Goal: Entertainment & Leisure: Consume media (video, audio)

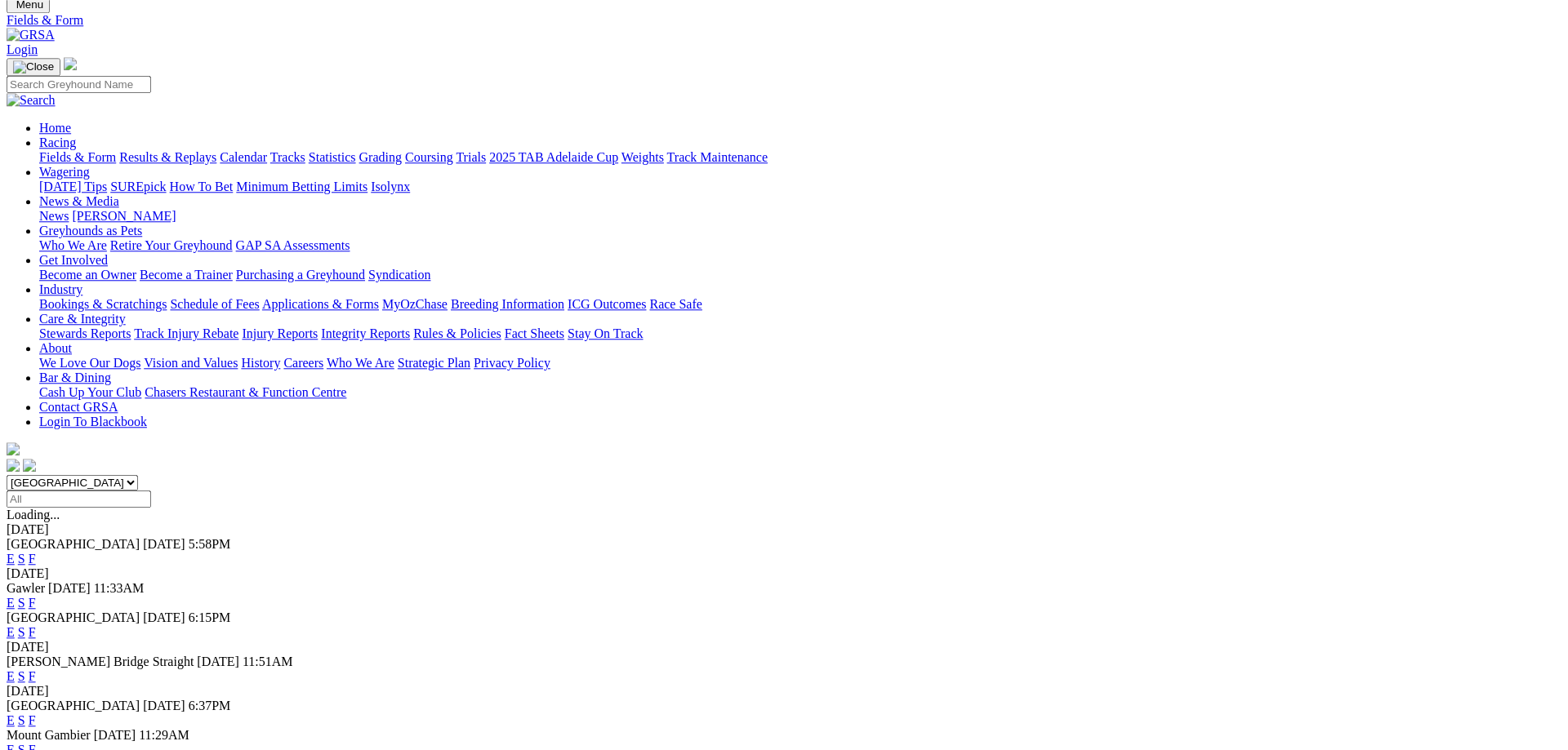
scroll to position [167, 0]
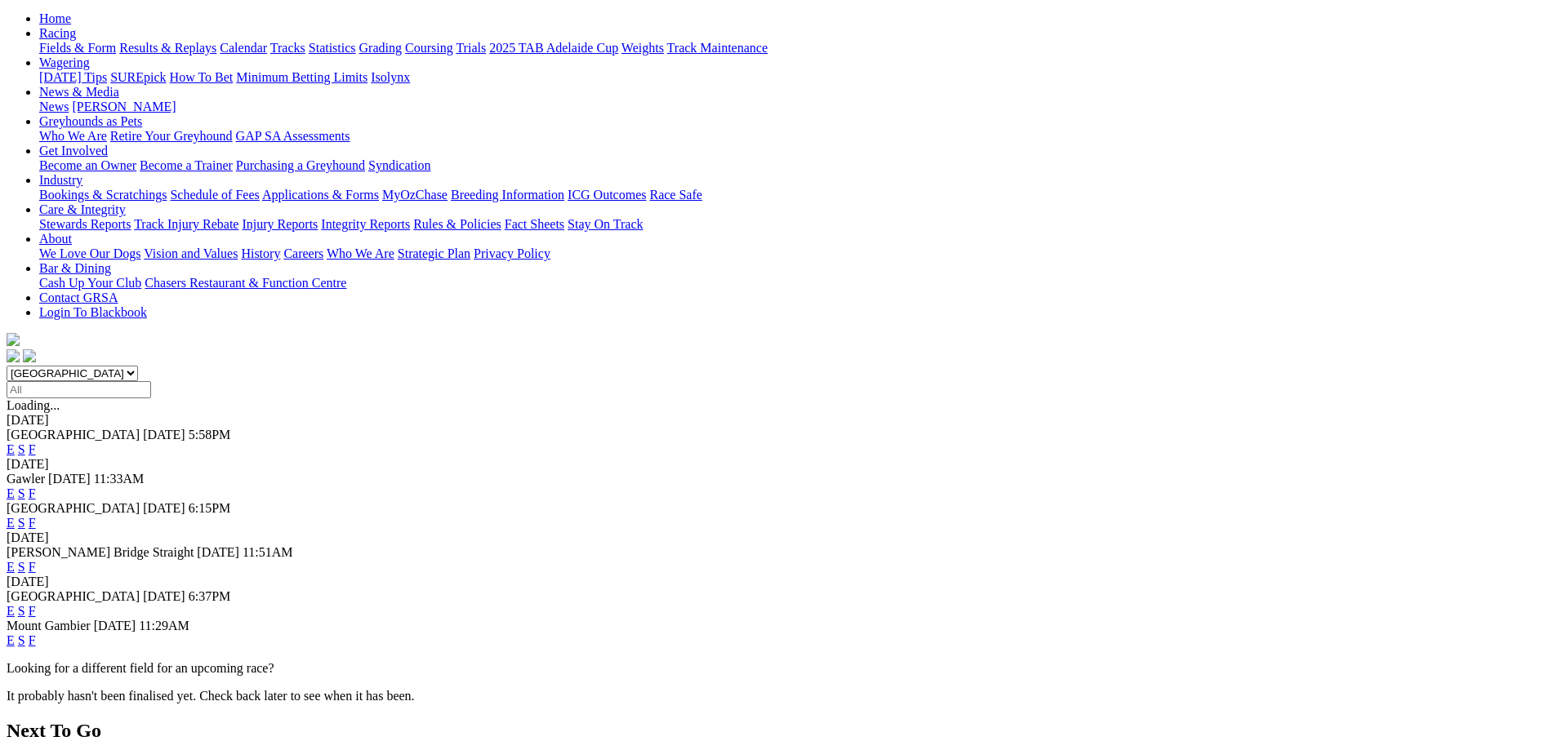
click at [36, 560] on link "F" at bounding box center [32, 567] width 7 height 14
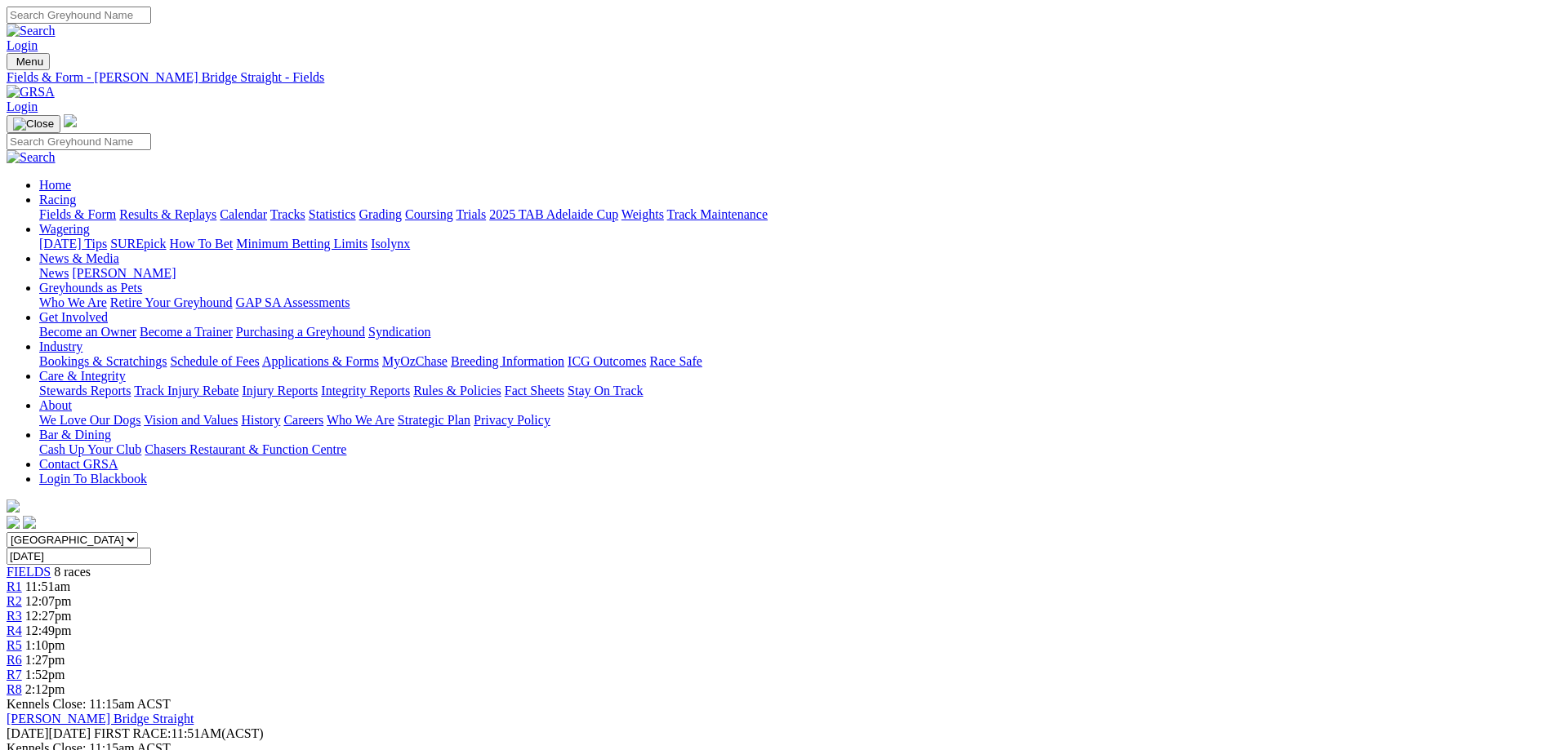
click at [216, 207] on link "Results & Replays" at bounding box center [168, 215] width 98 height 14
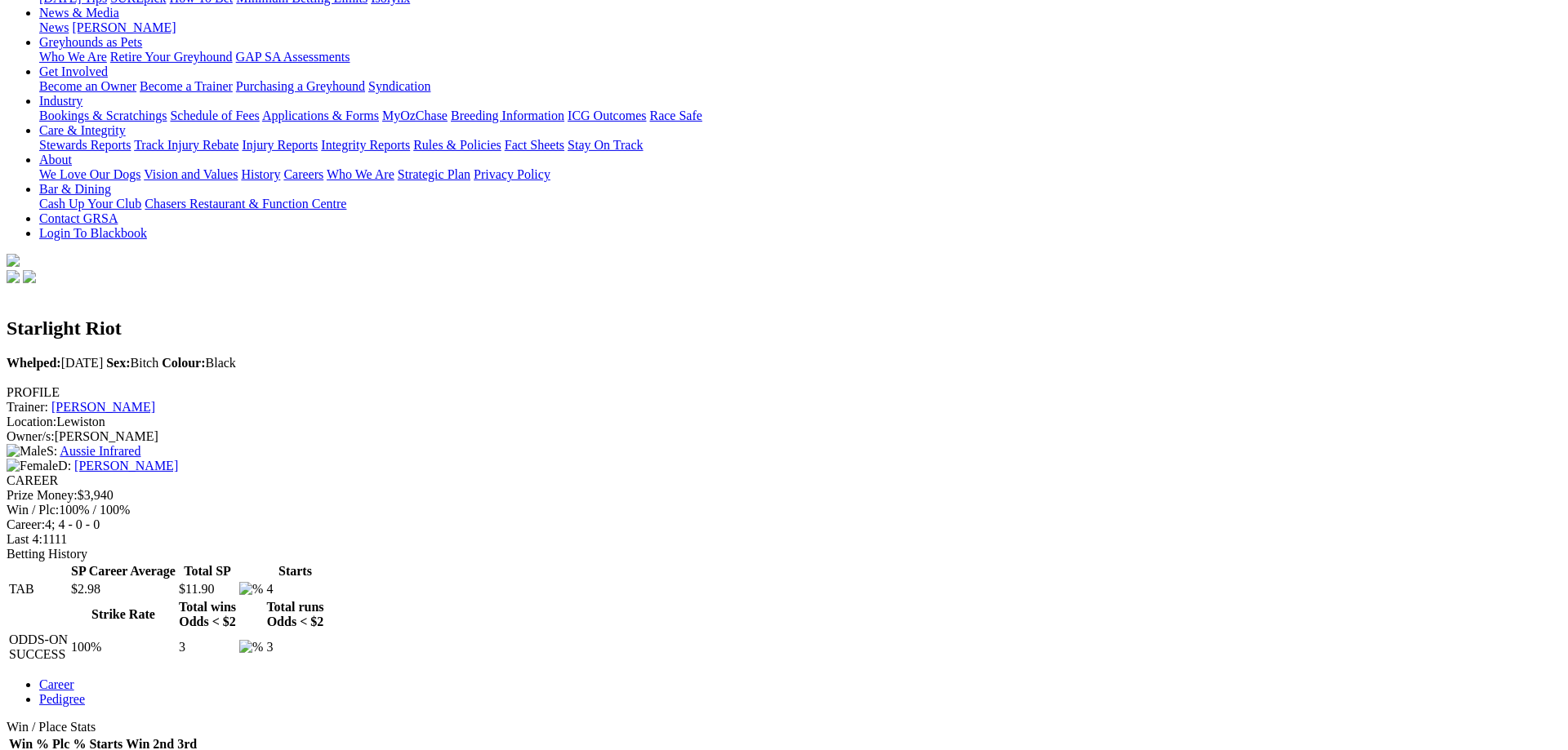
scroll to position [250, 0]
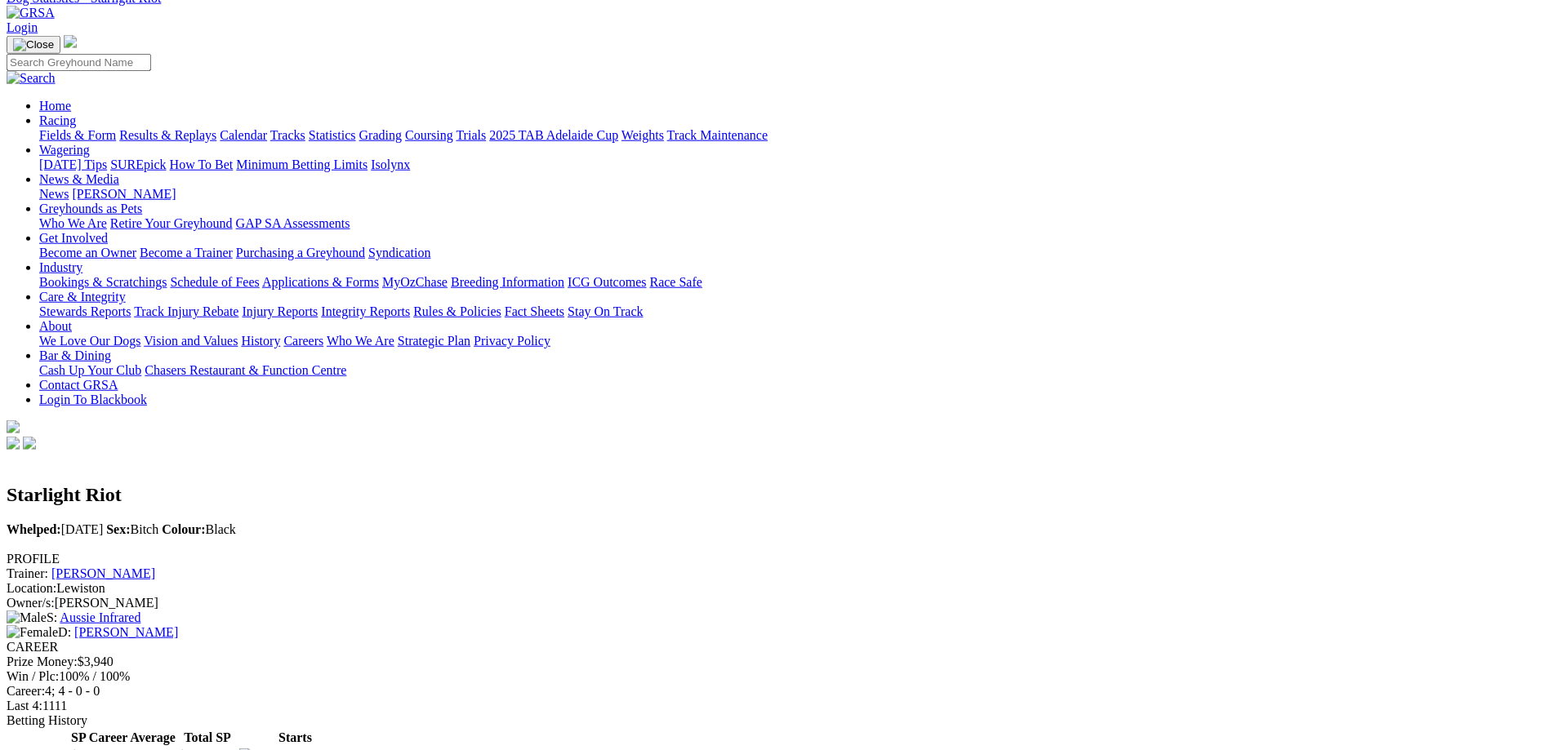
scroll to position [0, 0]
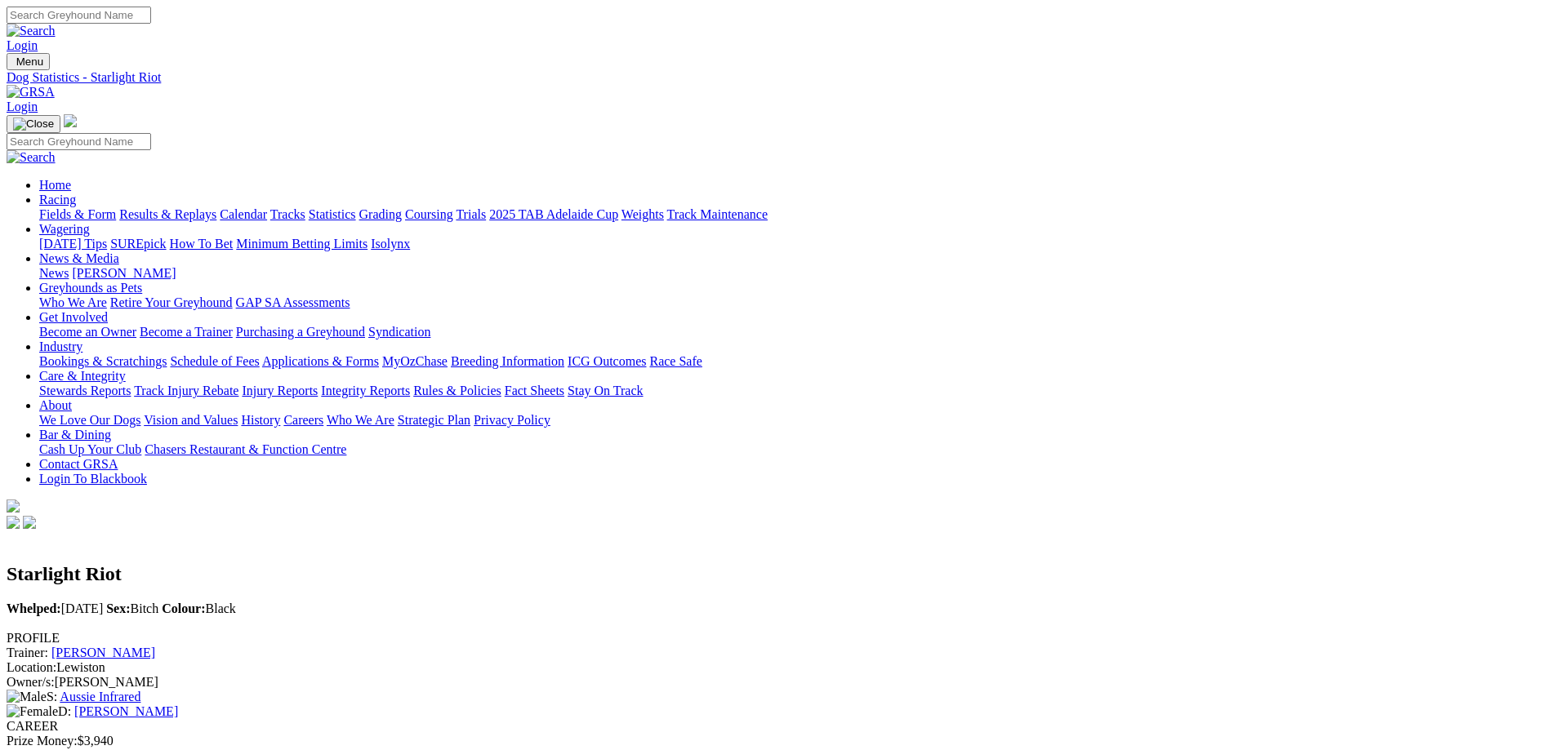
click at [216, 207] on link "Results & Replays" at bounding box center [168, 215] width 98 height 14
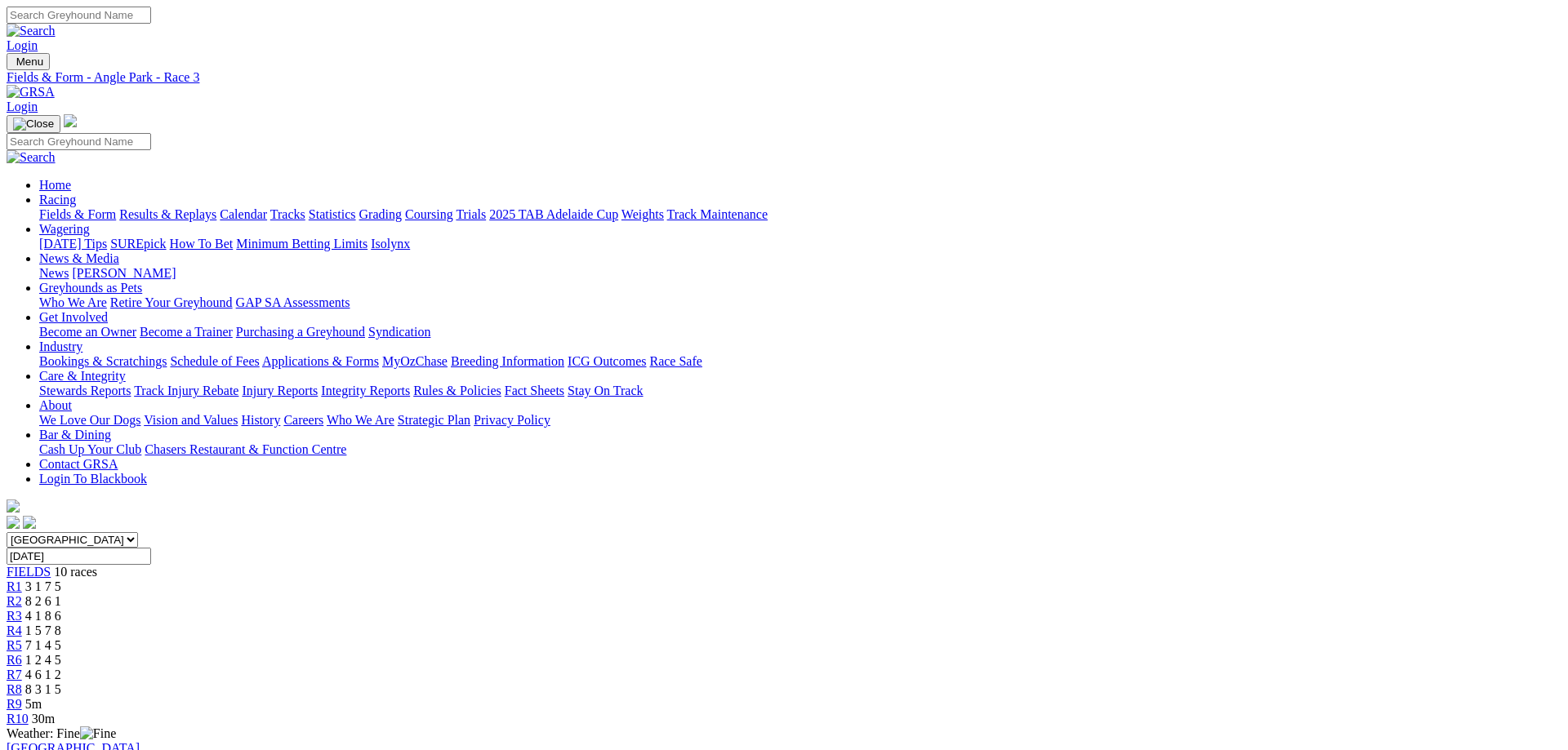
click at [61, 683] on span "8 3 1 5" at bounding box center [43, 690] width 36 height 14
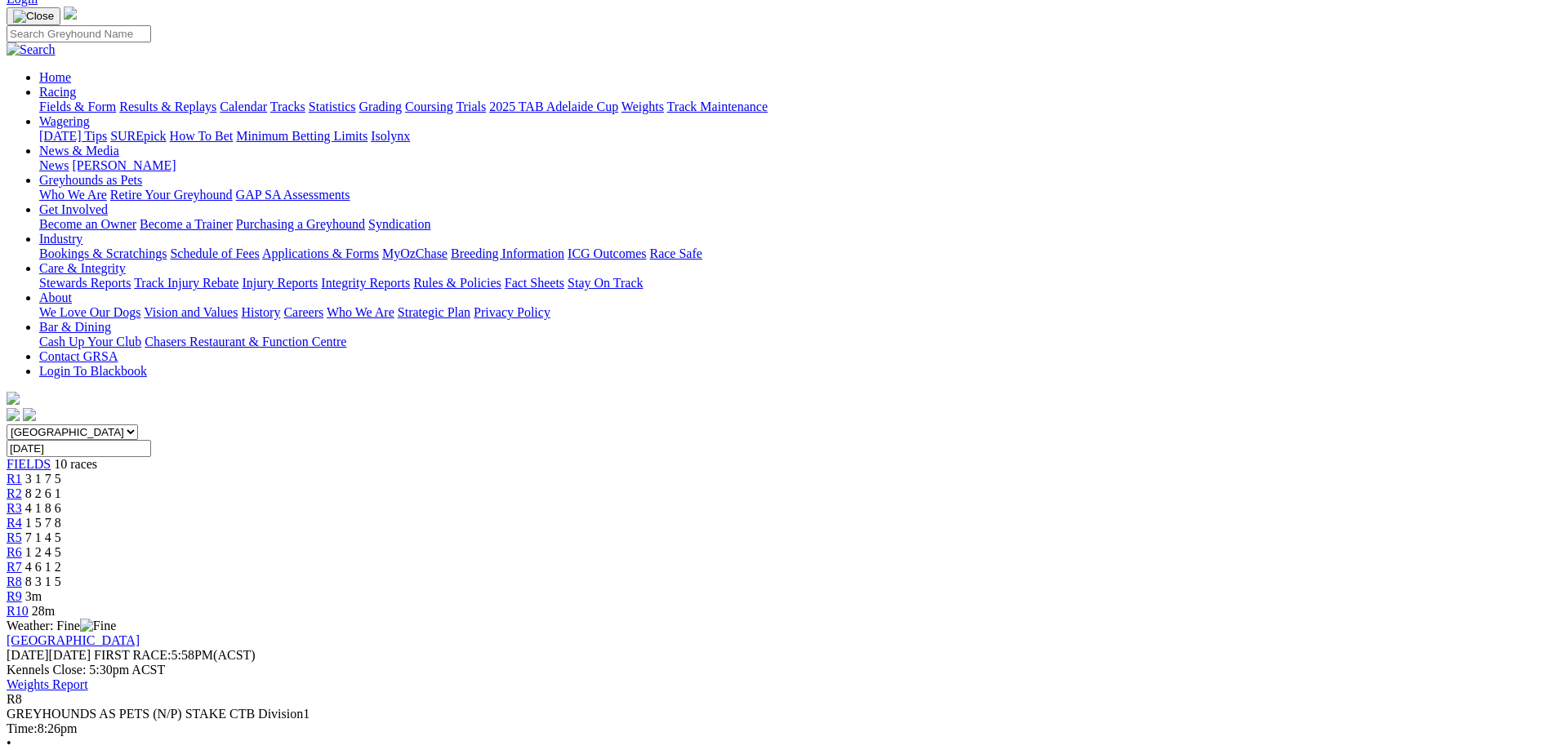
scroll to position [83, 0]
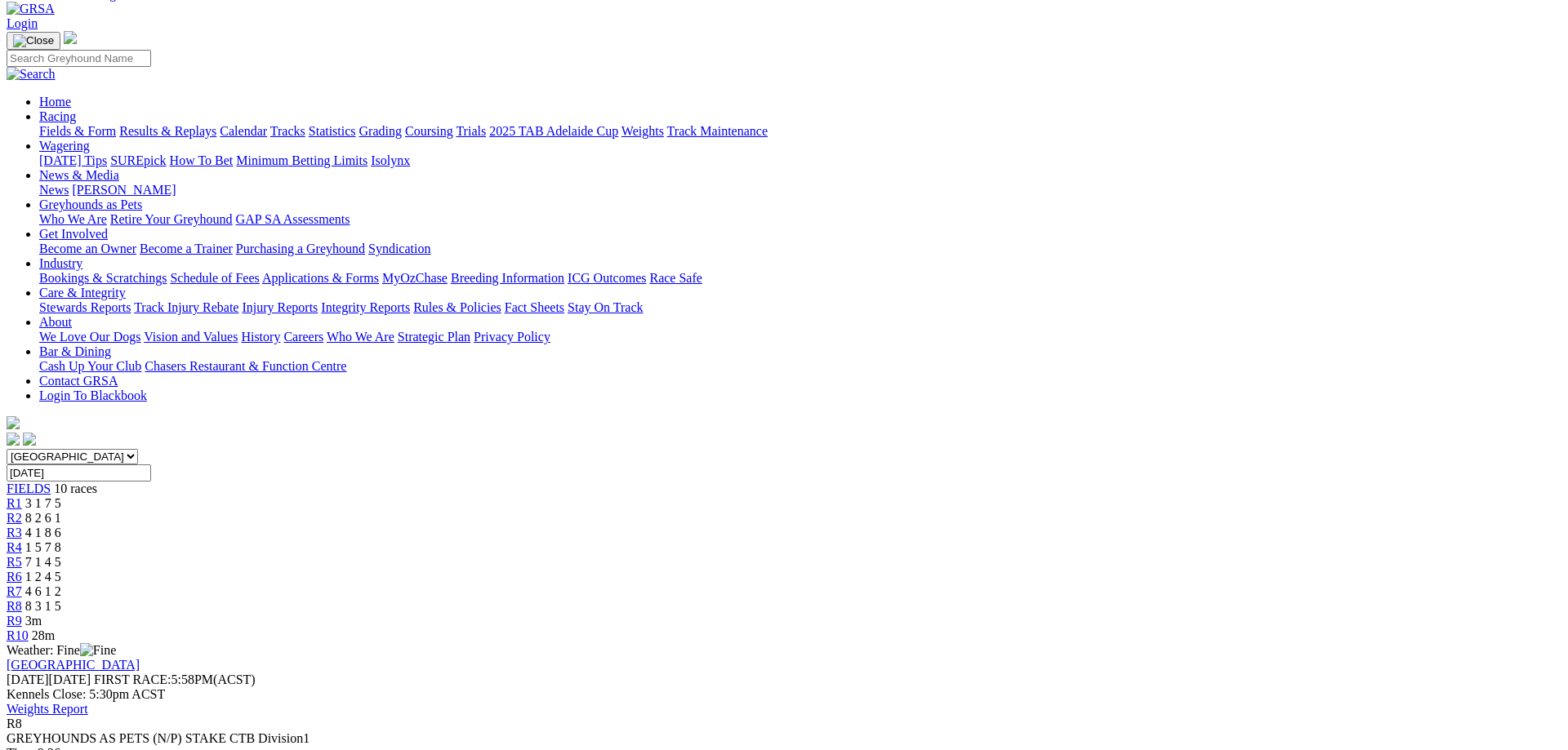
click at [1179, 613] on div "R9 3m" at bounding box center [783, 621] width 1555 height 15
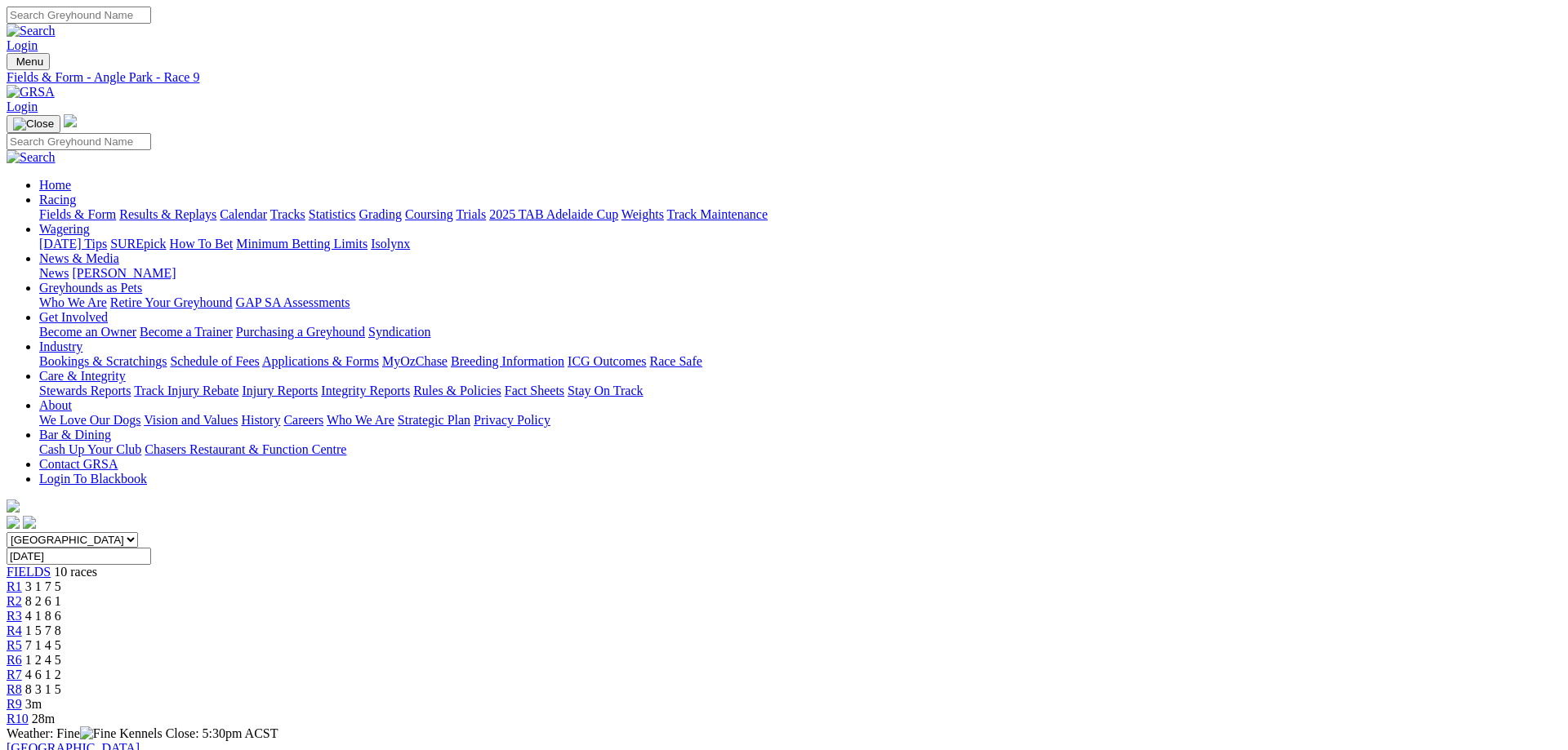
click at [61, 668] on span "4 6 1 2" at bounding box center [43, 675] width 36 height 14
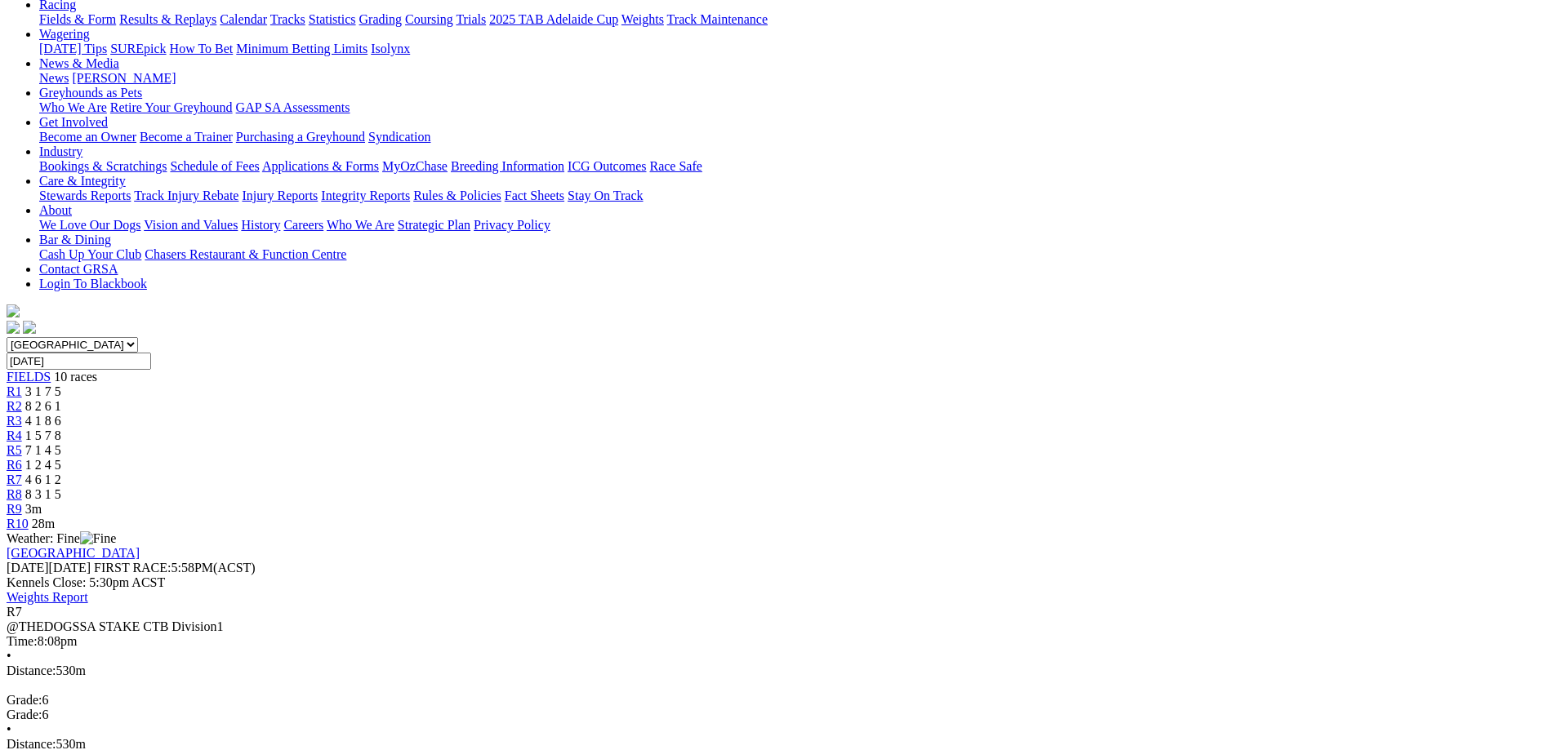
scroll to position [167, 0]
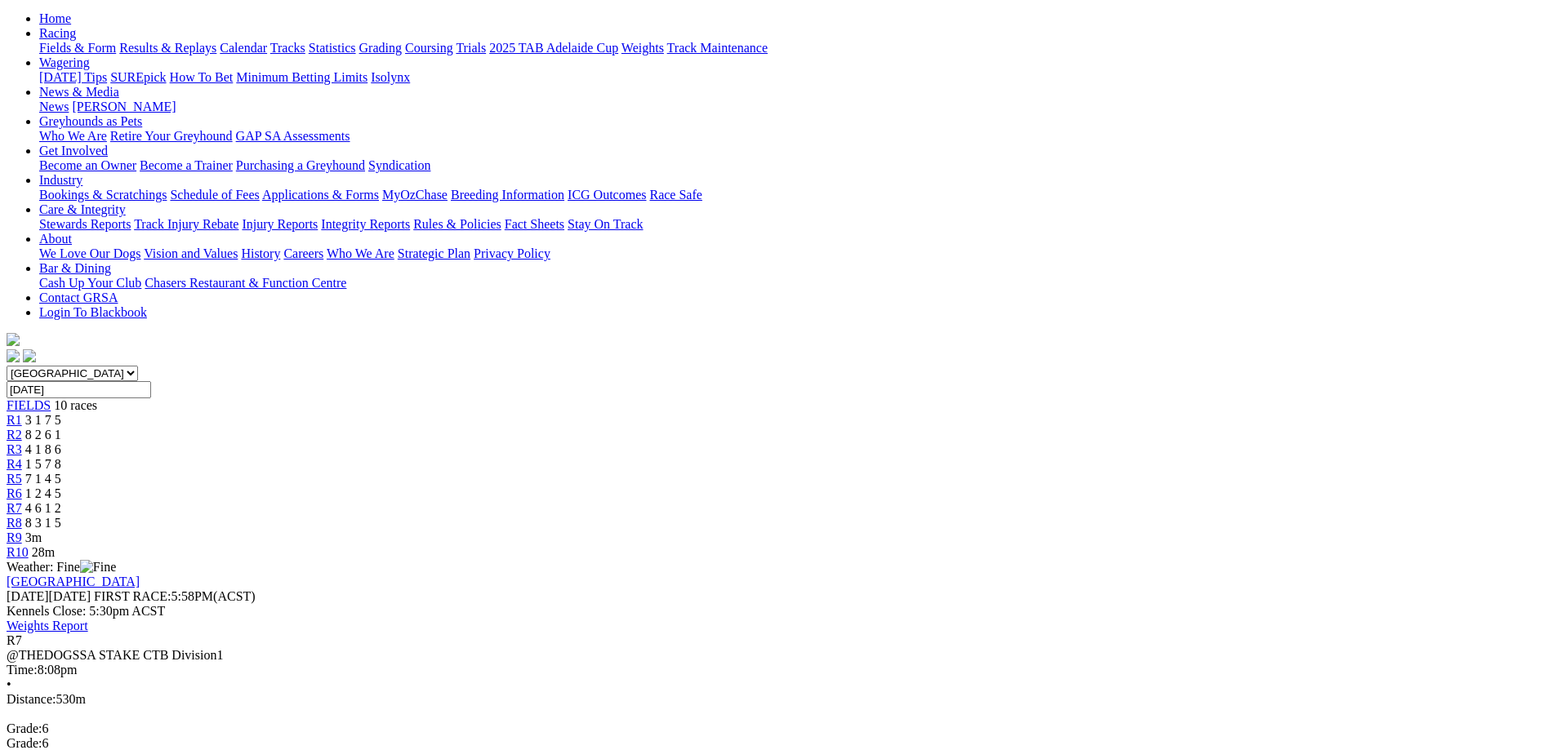
click at [22, 531] on link "R9" at bounding box center [13, 538] width 15 height 14
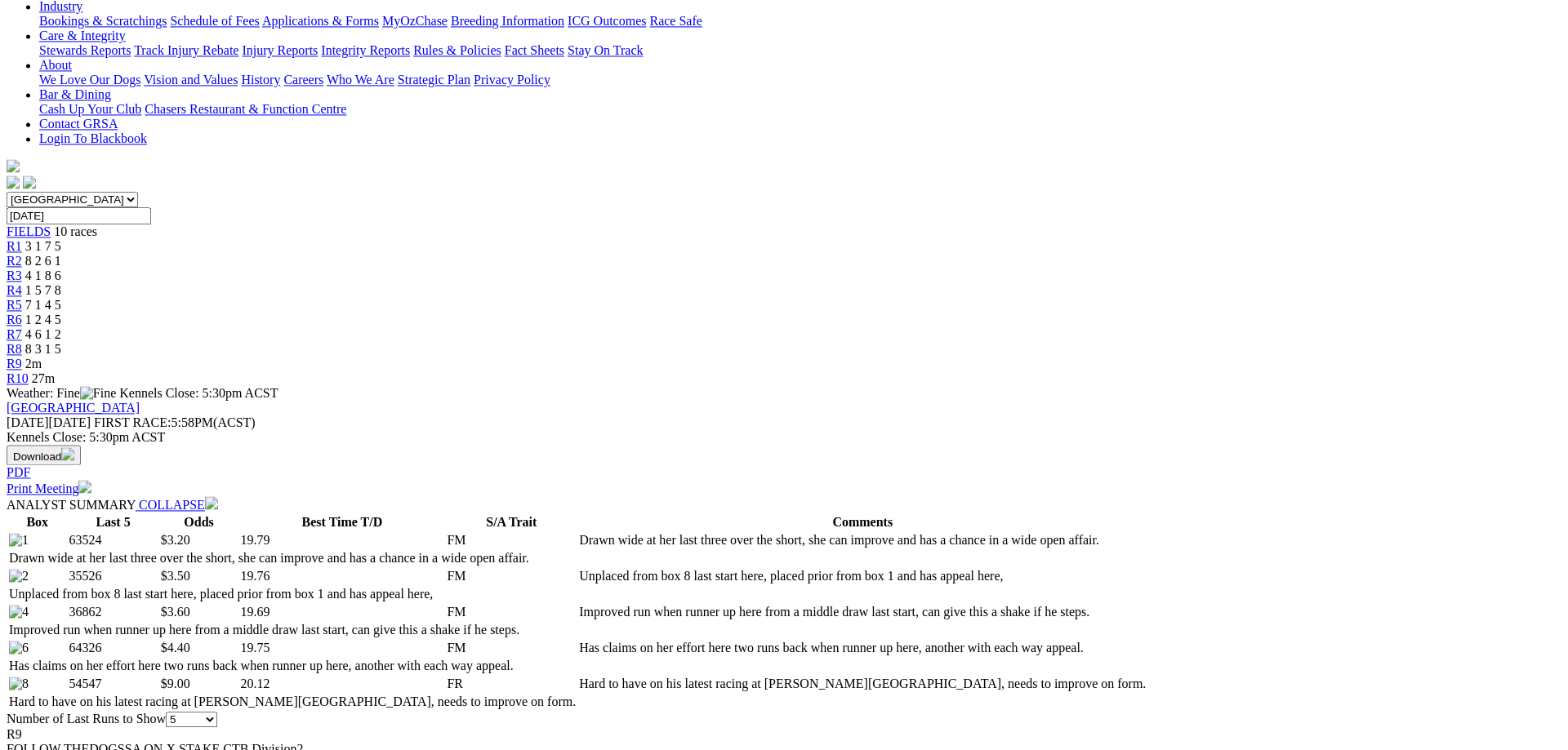
scroll to position [167, 0]
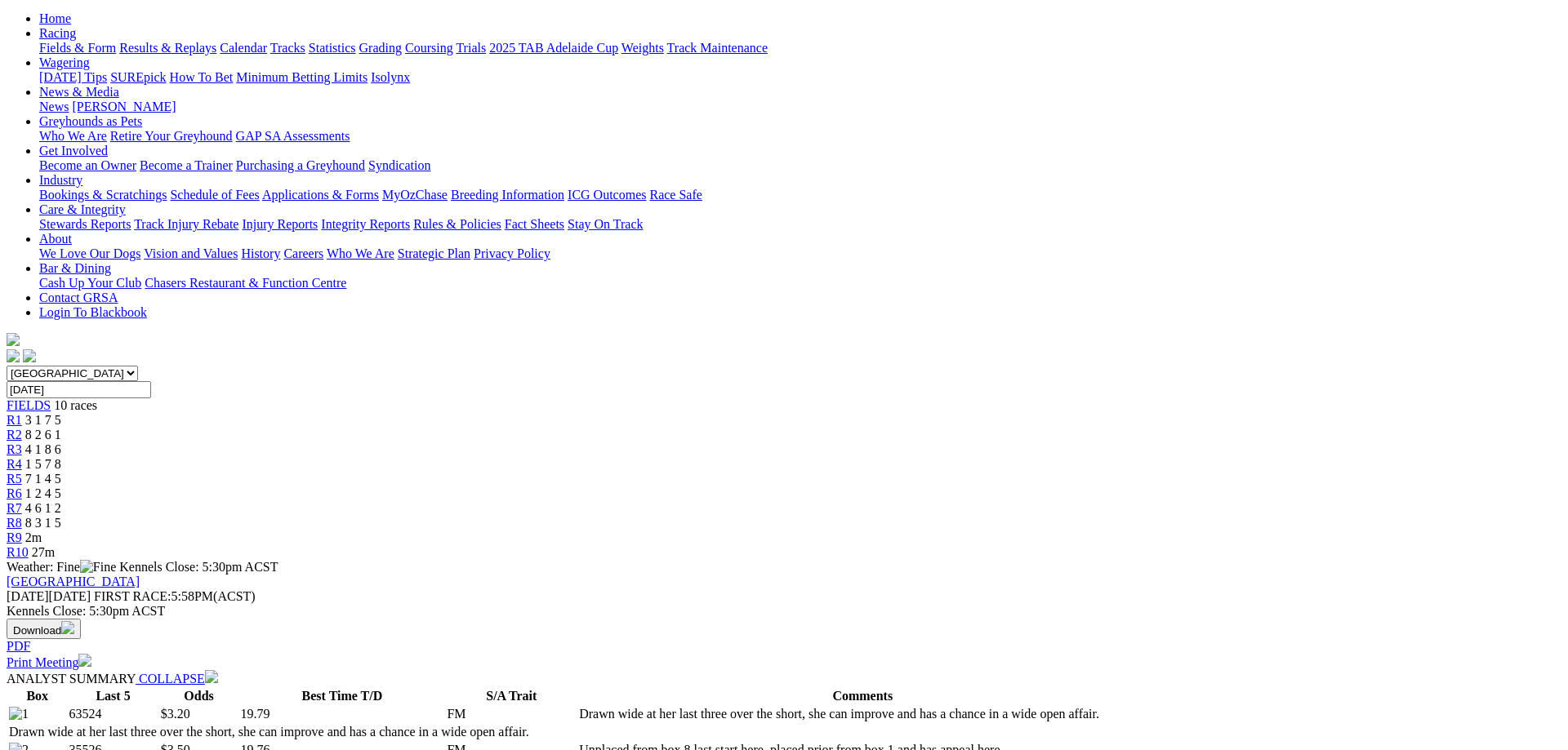
click at [61, 516] on span "8 3 1 5" at bounding box center [43, 523] width 36 height 14
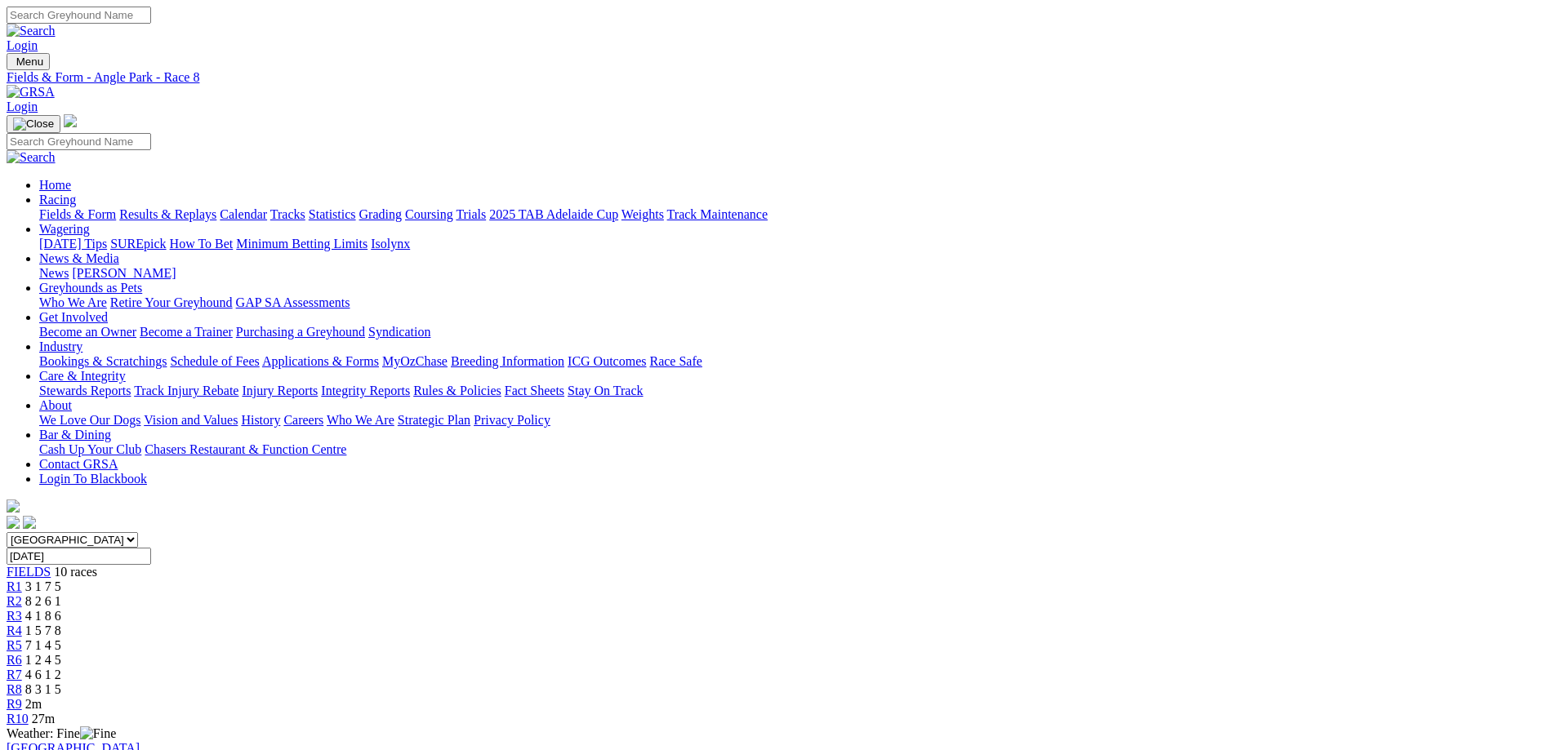
click at [116, 207] on link "Fields & Form" at bounding box center [77, 215] width 77 height 14
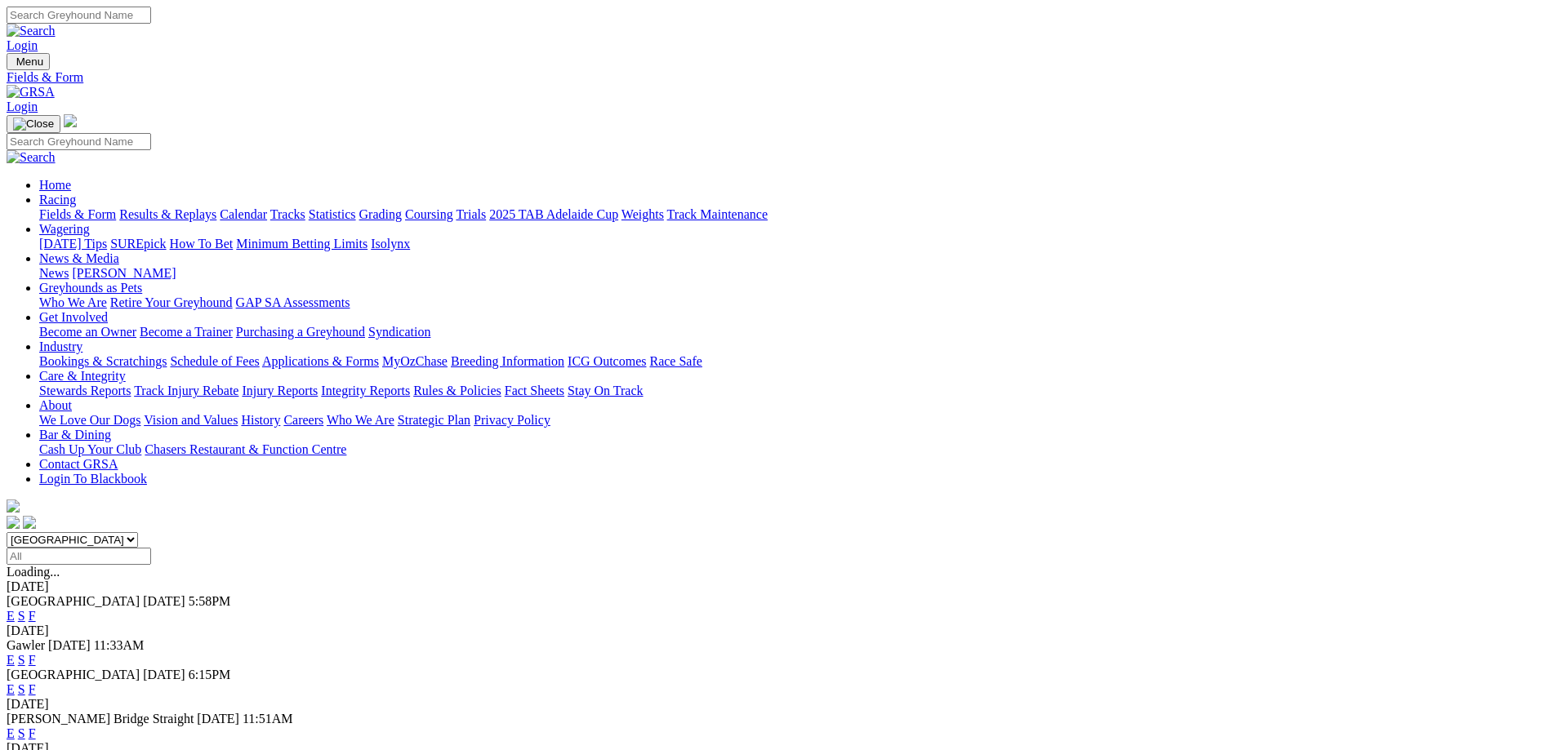
click at [36, 653] on link "F" at bounding box center [32, 660] width 7 height 14
